Goal: Task Accomplishment & Management: Manage account settings

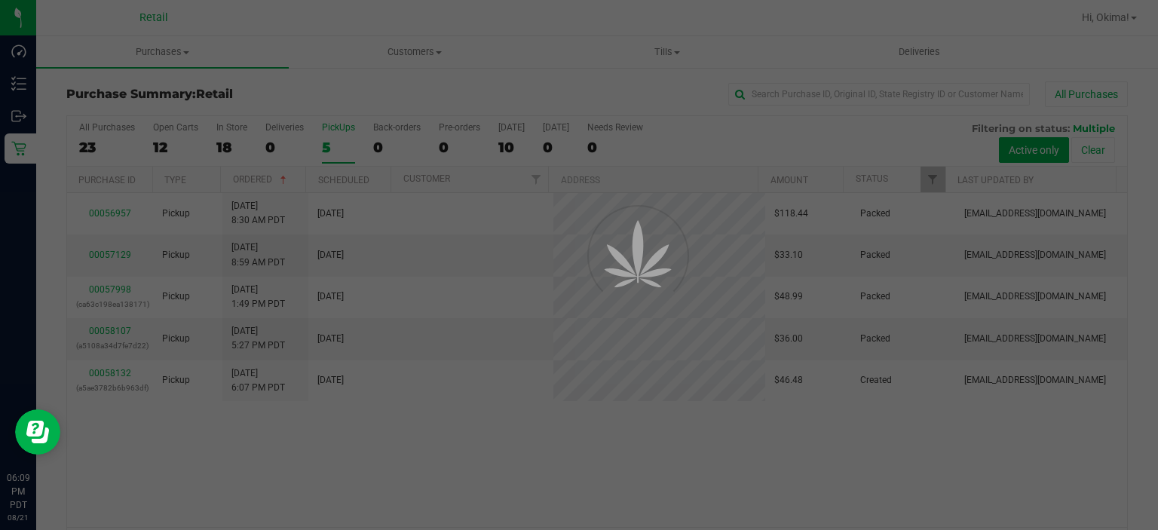
scroll to position [47, 0]
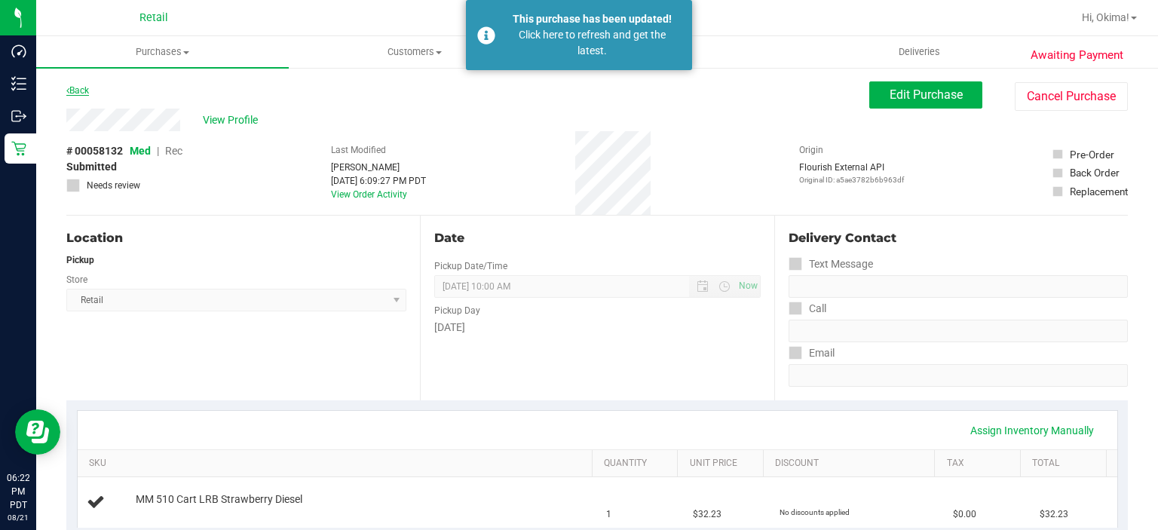
click at [68, 87] on icon at bounding box center [67, 90] width 3 height 9
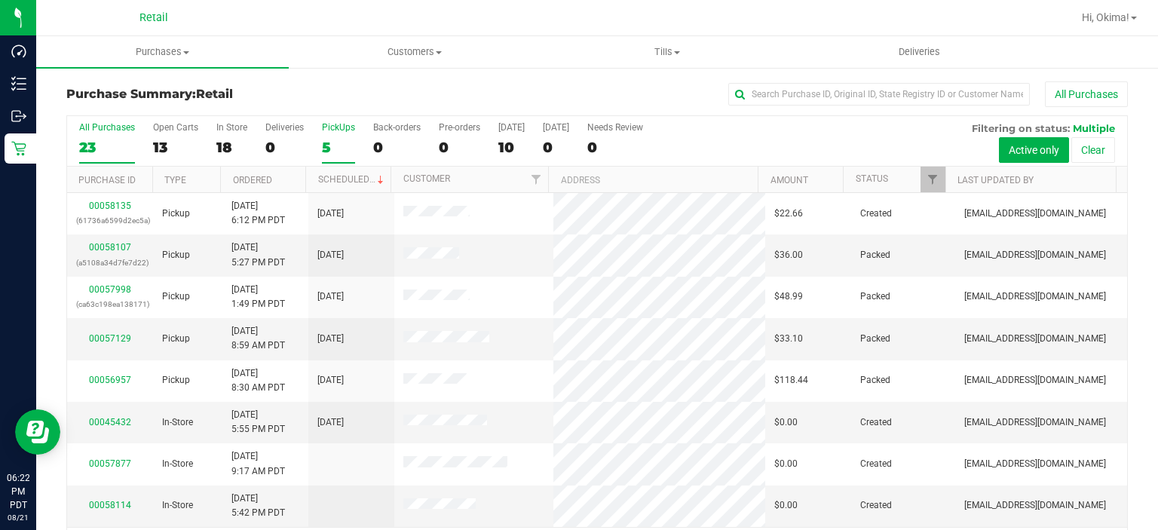
click at [338, 140] on div "5" at bounding box center [338, 147] width 33 height 17
click at [0, 0] on input "PickUps 5" at bounding box center [0, 0] width 0 height 0
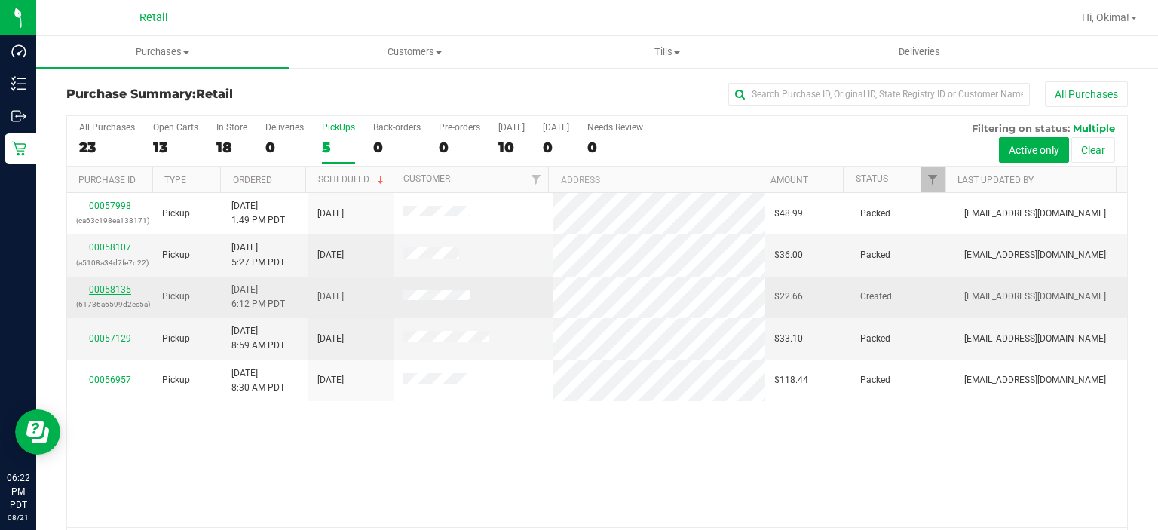
click at [122, 286] on link "00058135" at bounding box center [110, 289] width 42 height 11
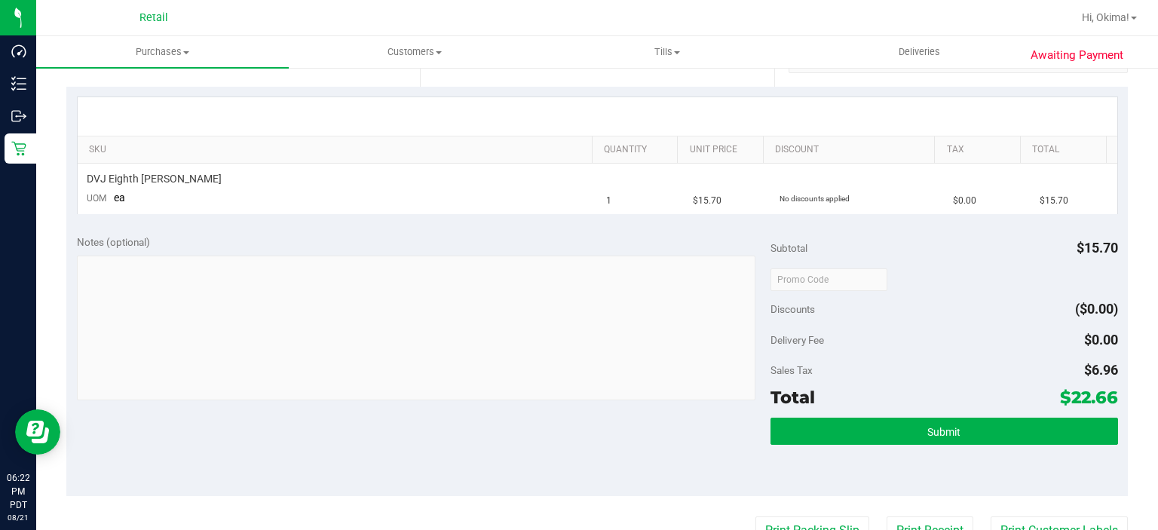
scroll to position [332, 0]
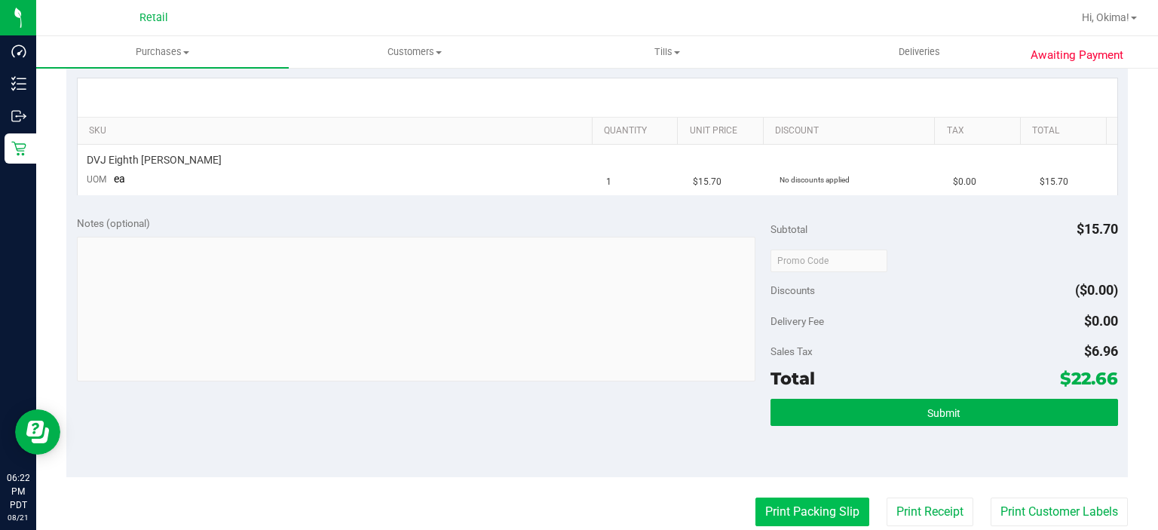
click at [796, 507] on button "Print Packing Slip" at bounding box center [812, 512] width 114 height 29
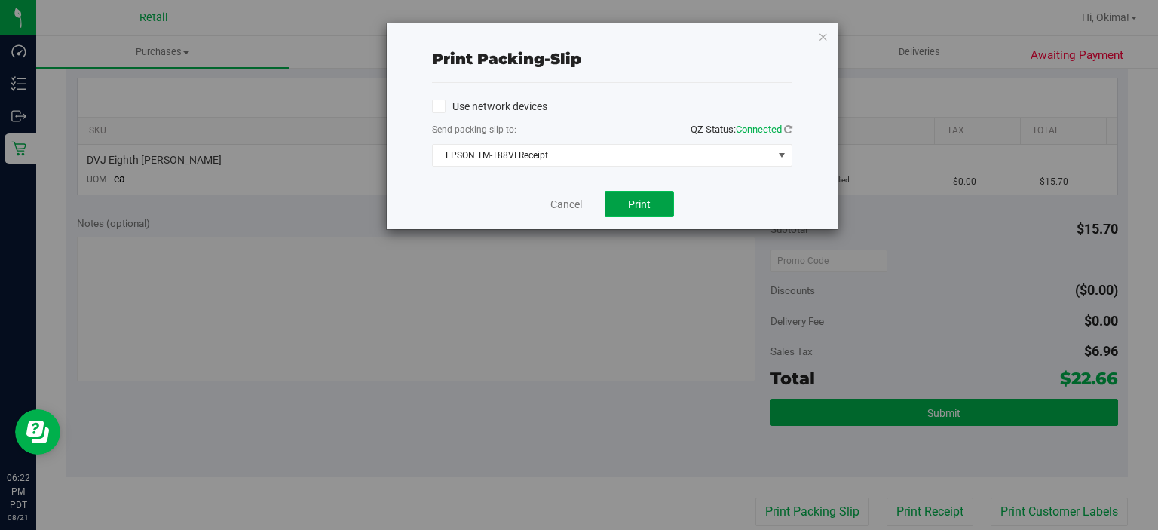
click at [639, 198] on span "Print" at bounding box center [639, 204] width 23 height 12
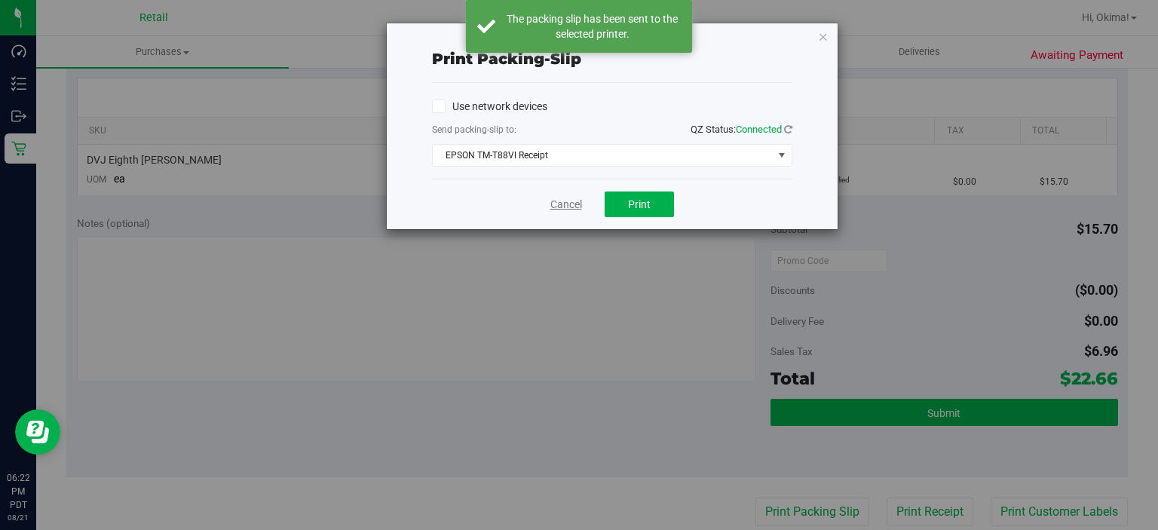
click at [566, 205] on link "Cancel" at bounding box center [566, 205] width 32 height 16
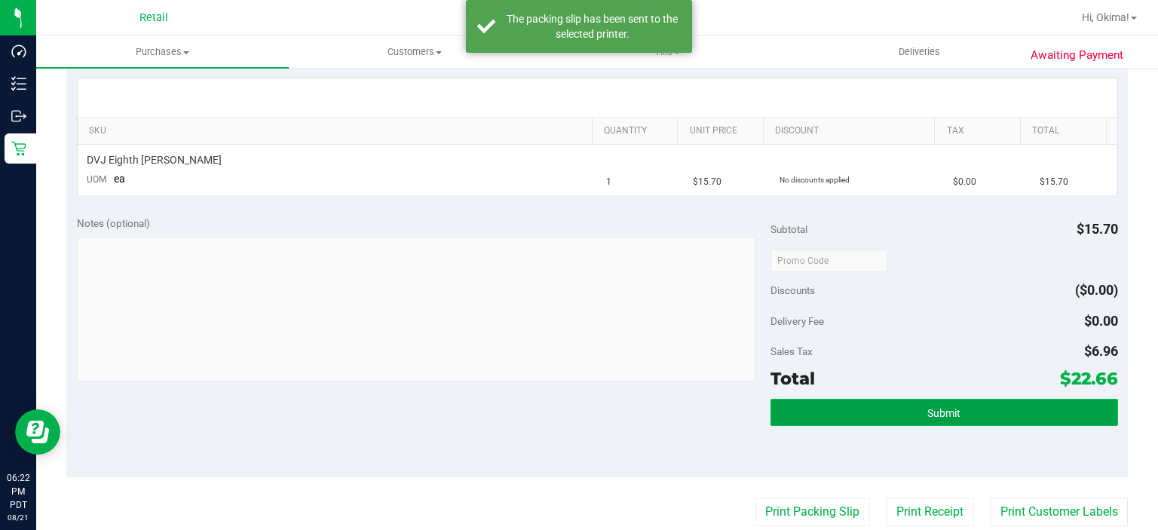
click at [947, 416] on span "Submit" at bounding box center [943, 413] width 33 height 12
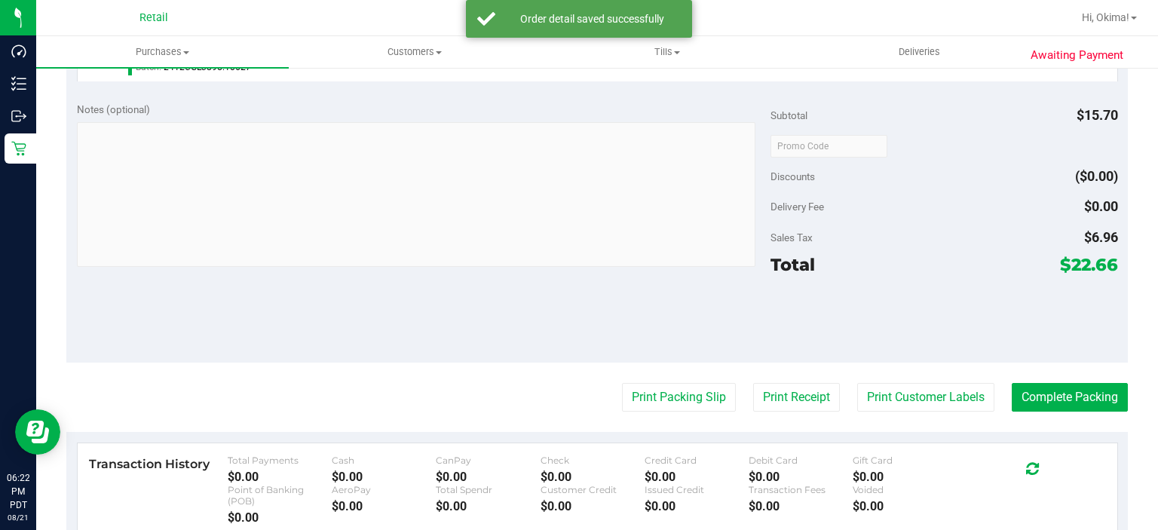
scroll to position [492, 0]
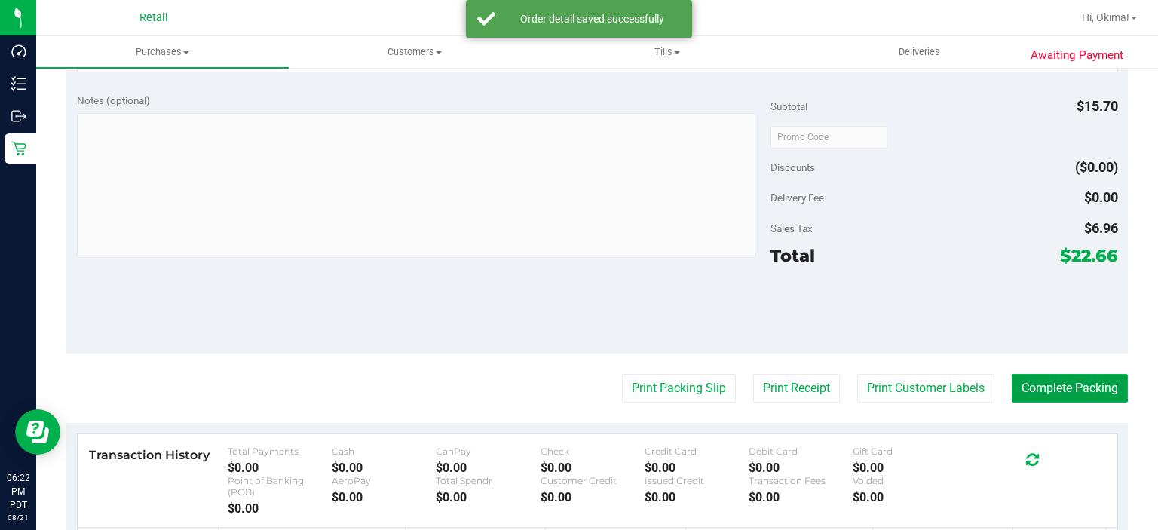
click at [1062, 386] on button "Complete Packing" at bounding box center [1070, 388] width 116 height 29
